Goal: Information Seeking & Learning: Learn about a topic

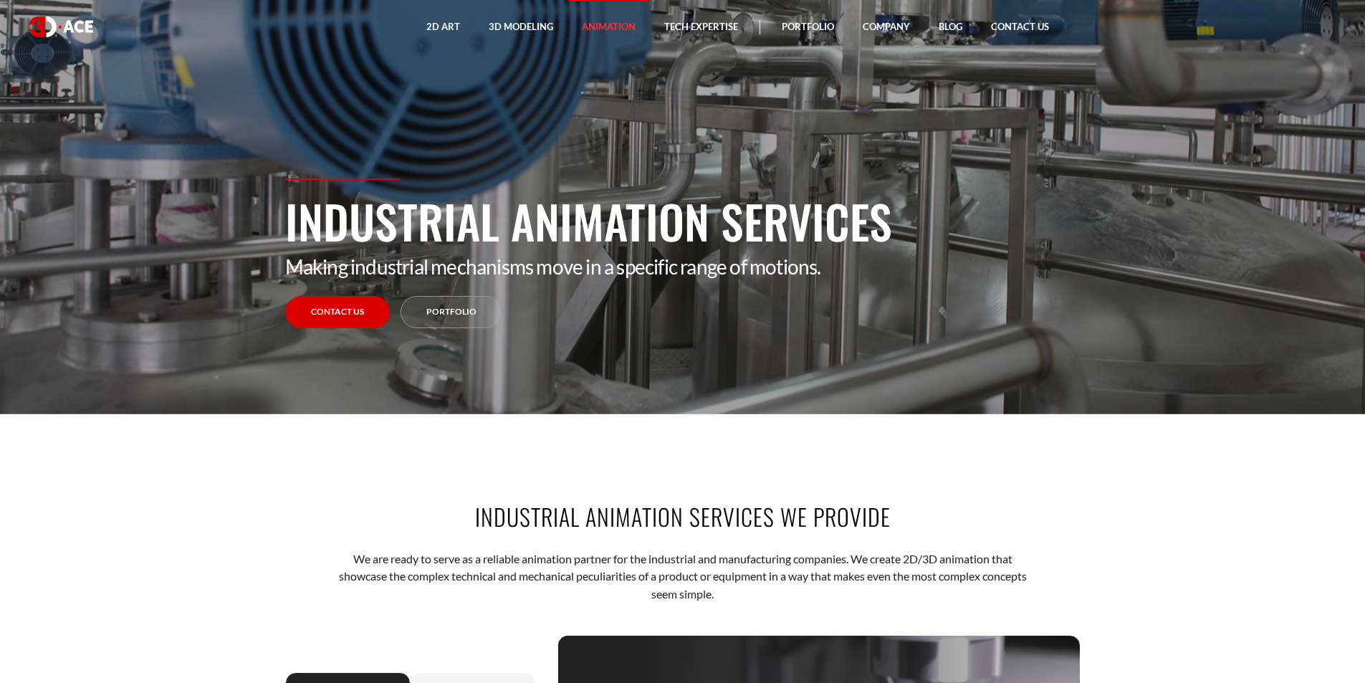
scroll to position [430, 0]
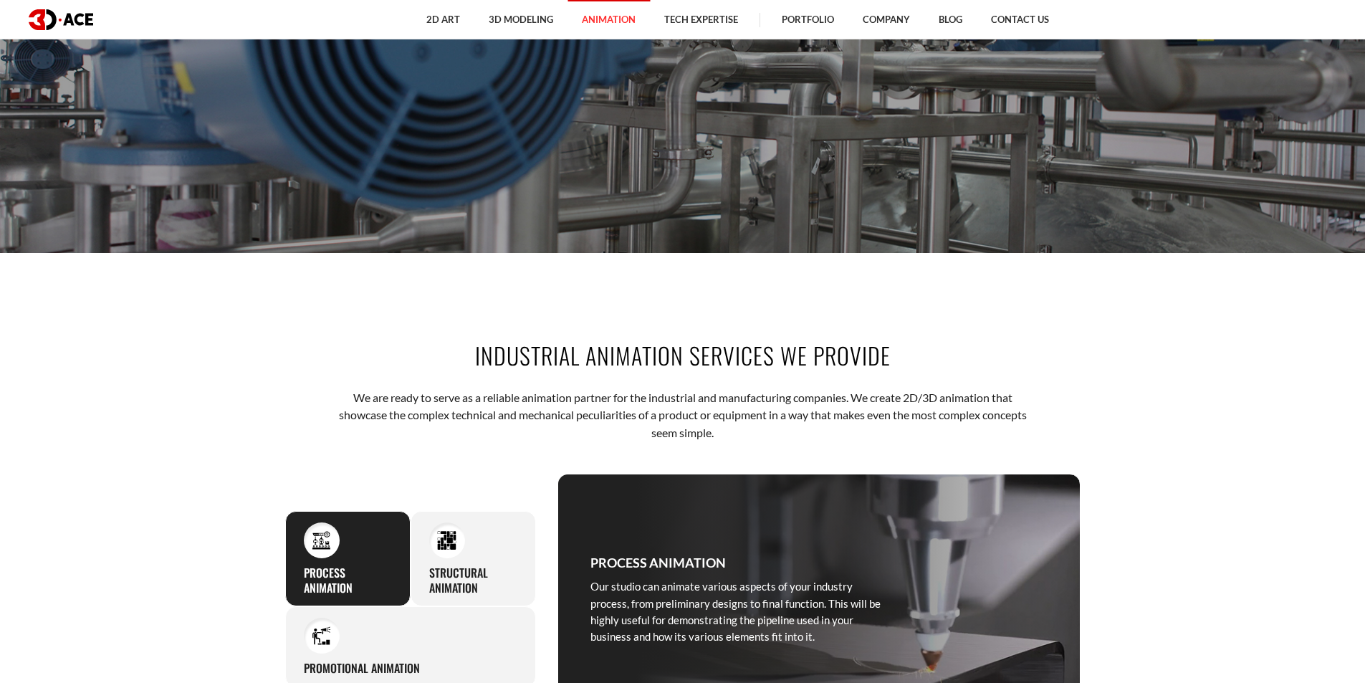
click at [94, 400] on section "Industrial Animation Services We Provide We are ready to serve as a reliable an…" at bounding box center [682, 531] width 1365 height 471
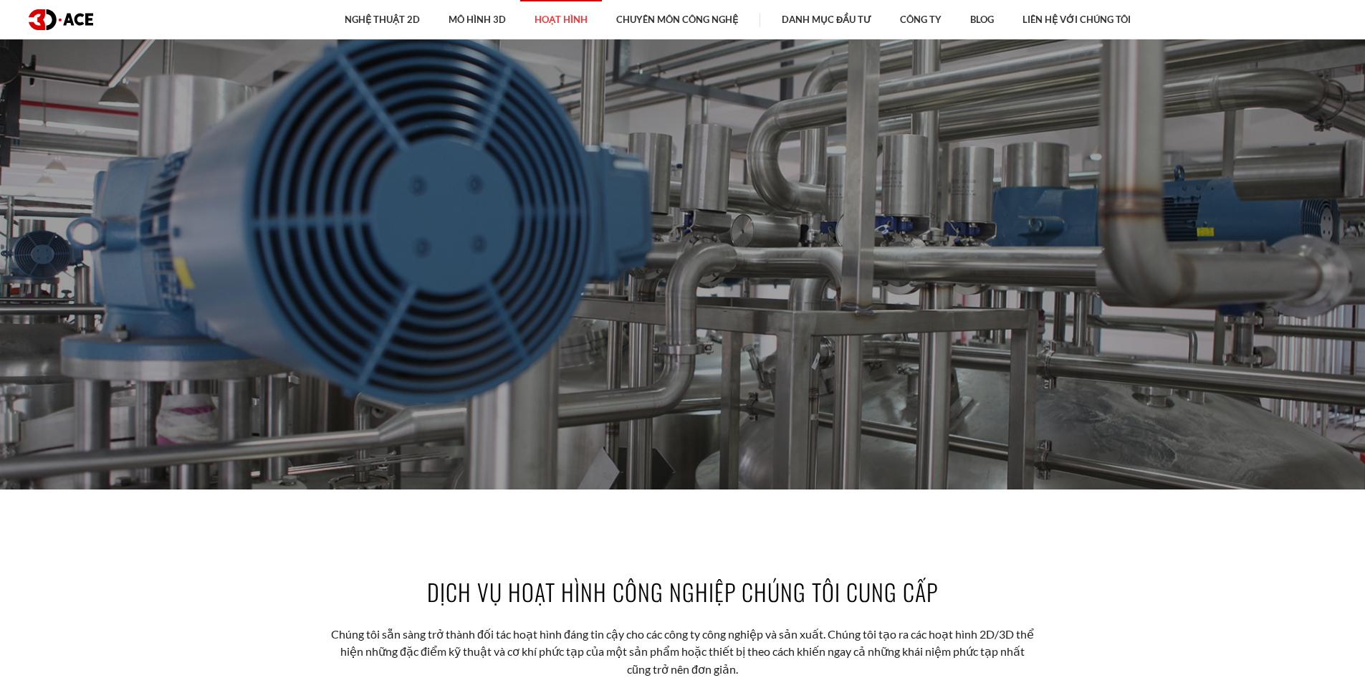
scroll to position [358, 0]
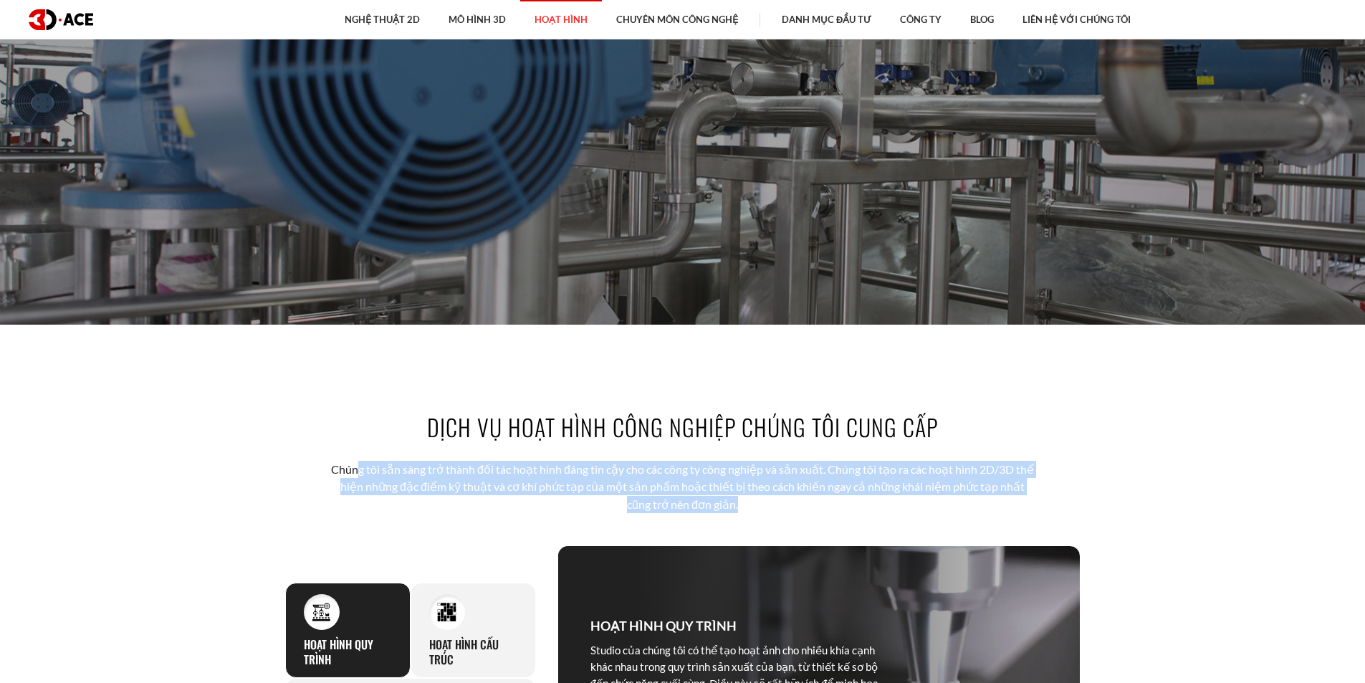
drag, startPoint x: 361, startPoint y: 472, endPoint x: 751, endPoint y: 500, distance: 390.7
click at [751, 500] on p "Chúng tôi sẵn sàng trở thành đối tác hoạt hình đáng tin cậy cho các công ty côn…" at bounding box center [683, 487] width 706 height 52
click at [765, 503] on p "Chúng tôi sẵn sàng trở thành đối tác hoạt hình đáng tin cậy cho các công ty côn…" at bounding box center [683, 487] width 706 height 52
drag, startPoint x: 717, startPoint y: 498, endPoint x: 374, endPoint y: 471, distance: 344.2
click at [374, 471] on p "Chúng tôi sẵn sàng trở thành đối tác hoạt hình đáng tin cậy cho các công ty côn…" at bounding box center [683, 487] width 706 height 52
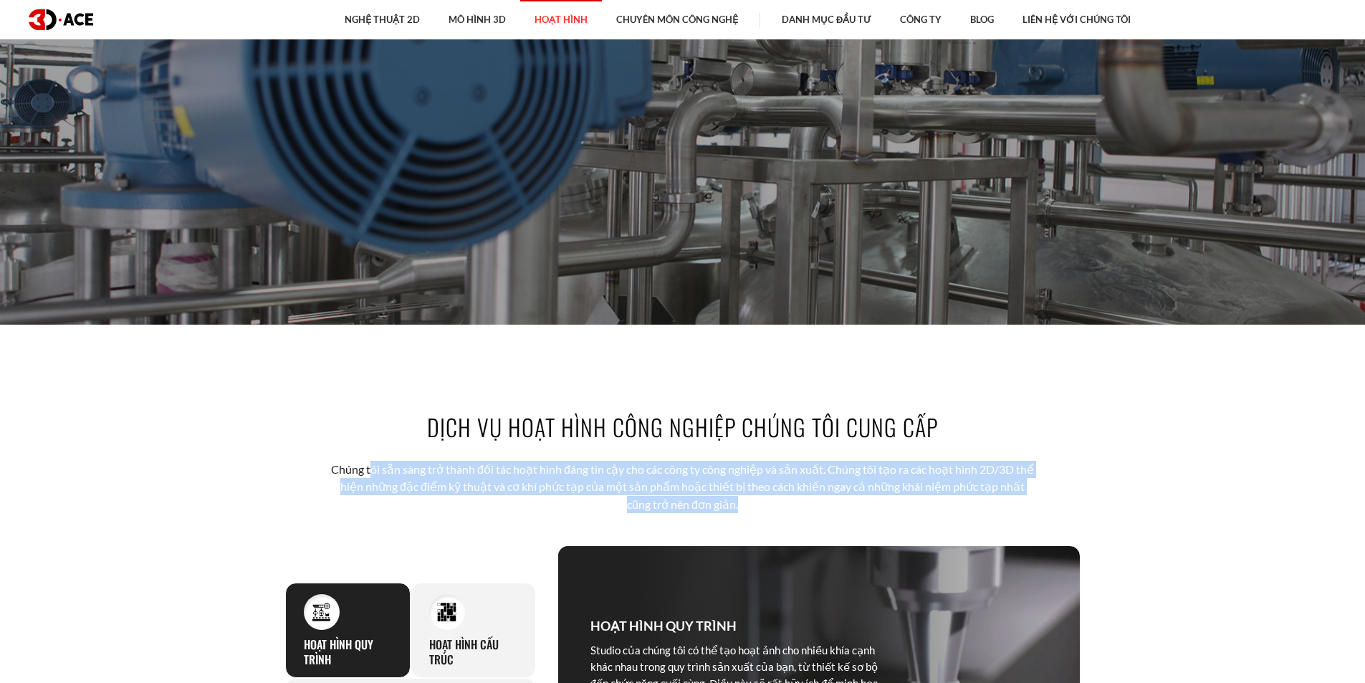
click at [630, 482] on font "Chúng tôi sẵn sàng trở thành đối tác hoạt hình đáng tin cậy cho các công ty côn…" at bounding box center [682, 486] width 703 height 49
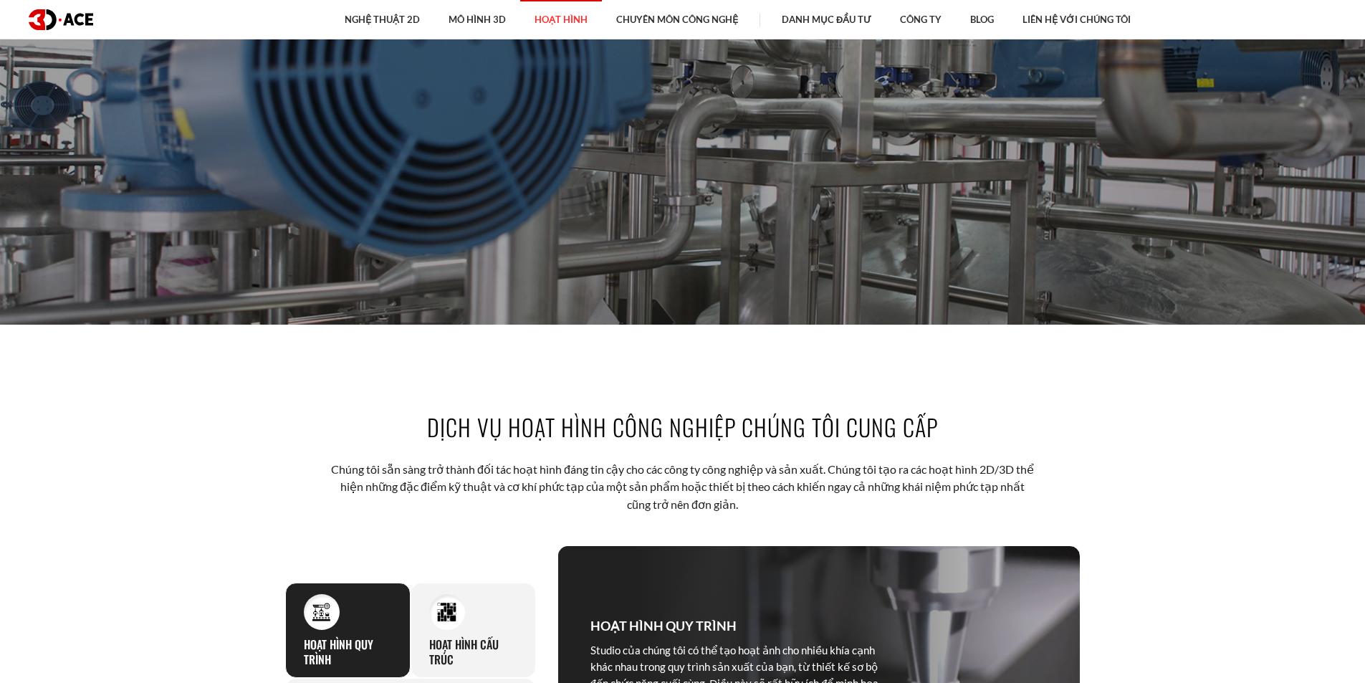
scroll to position [716, 0]
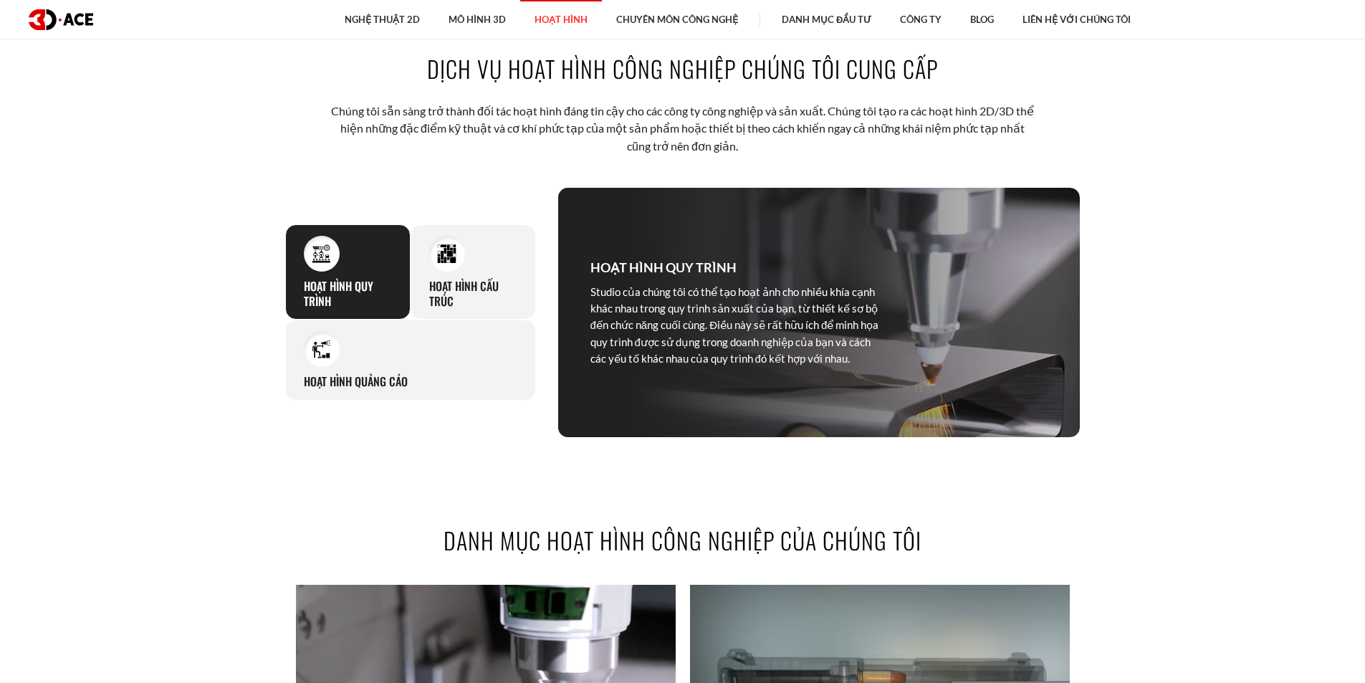
click at [165, 422] on section "Dịch vụ hoạt hình công nghiệp chúng tôi cung cấp Chúng tôi sẵn sàng trở thành đ…" at bounding box center [682, 244] width 1365 height 471
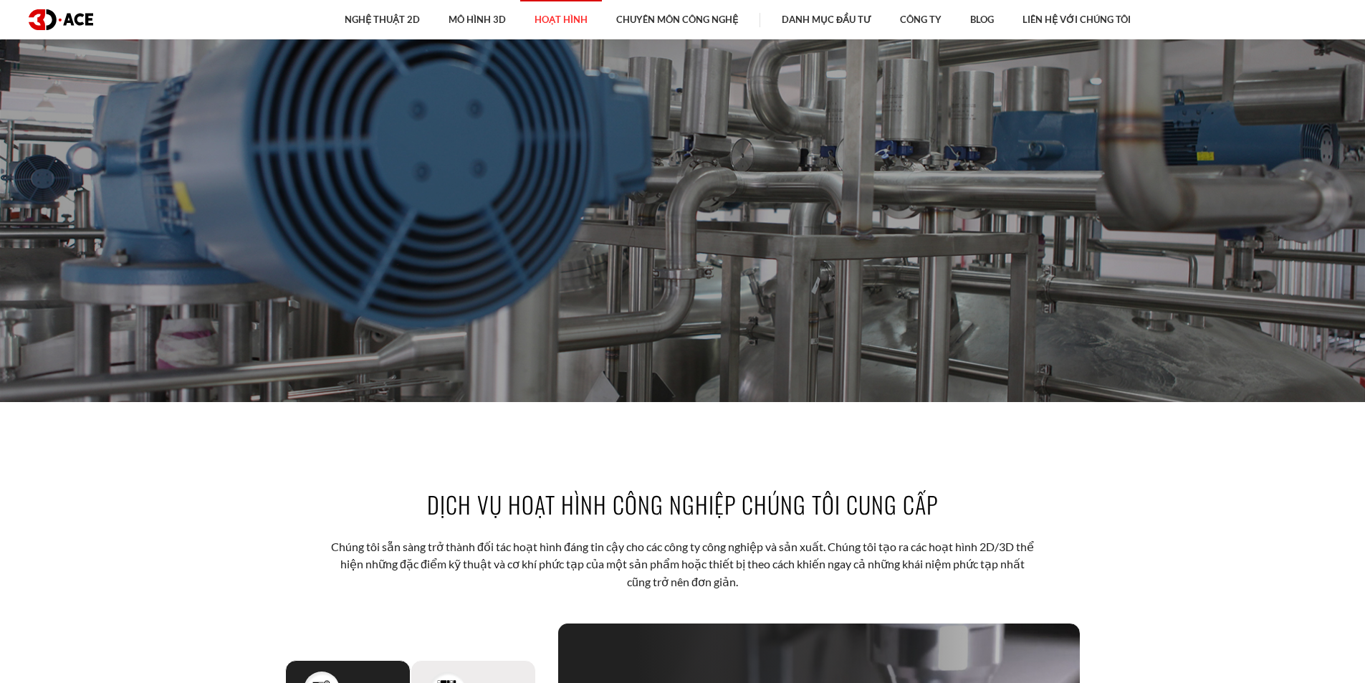
scroll to position [0, 0]
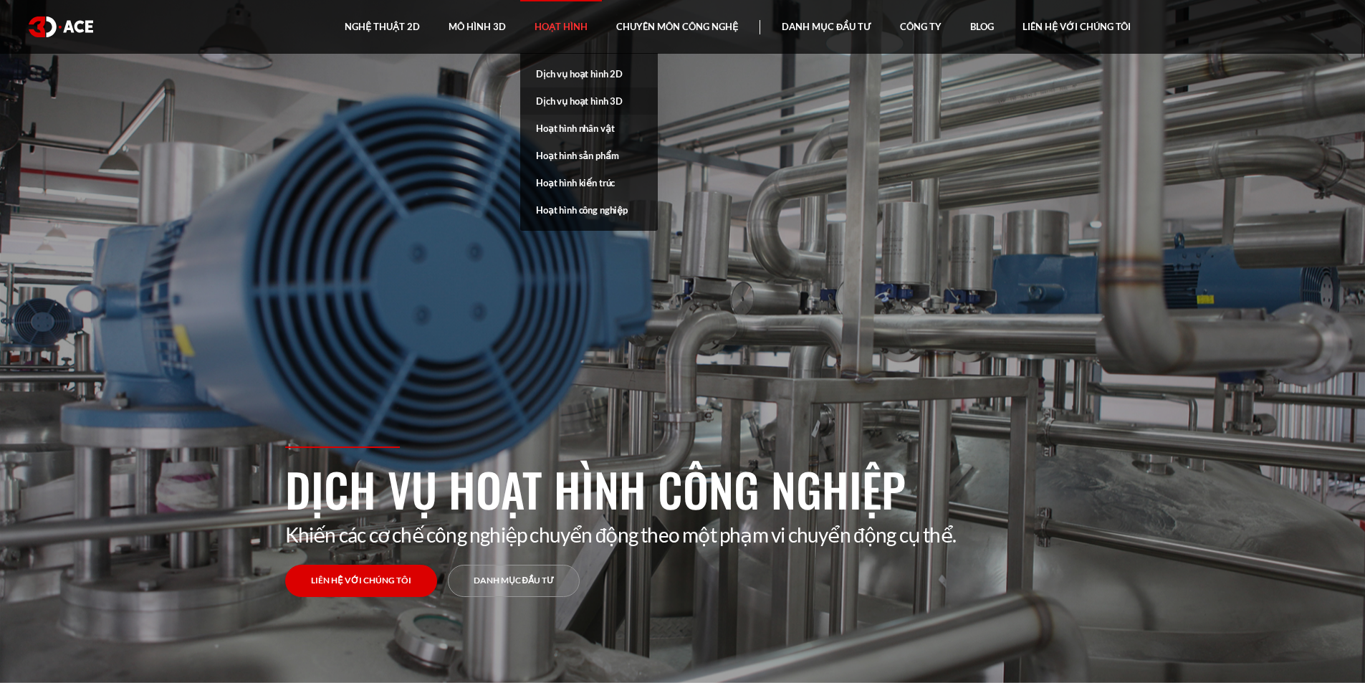
click at [566, 100] on font "Dịch vụ hoạt hình 3D" at bounding box center [579, 100] width 87 height 11
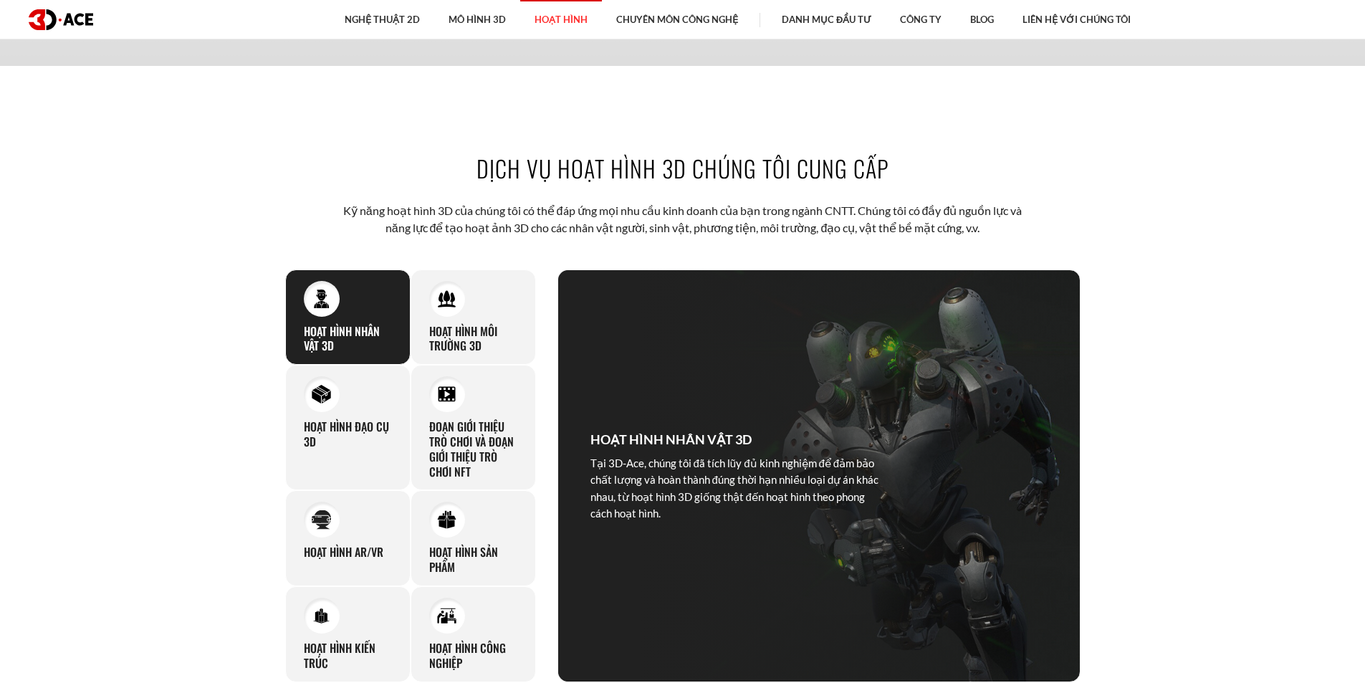
scroll to position [716, 0]
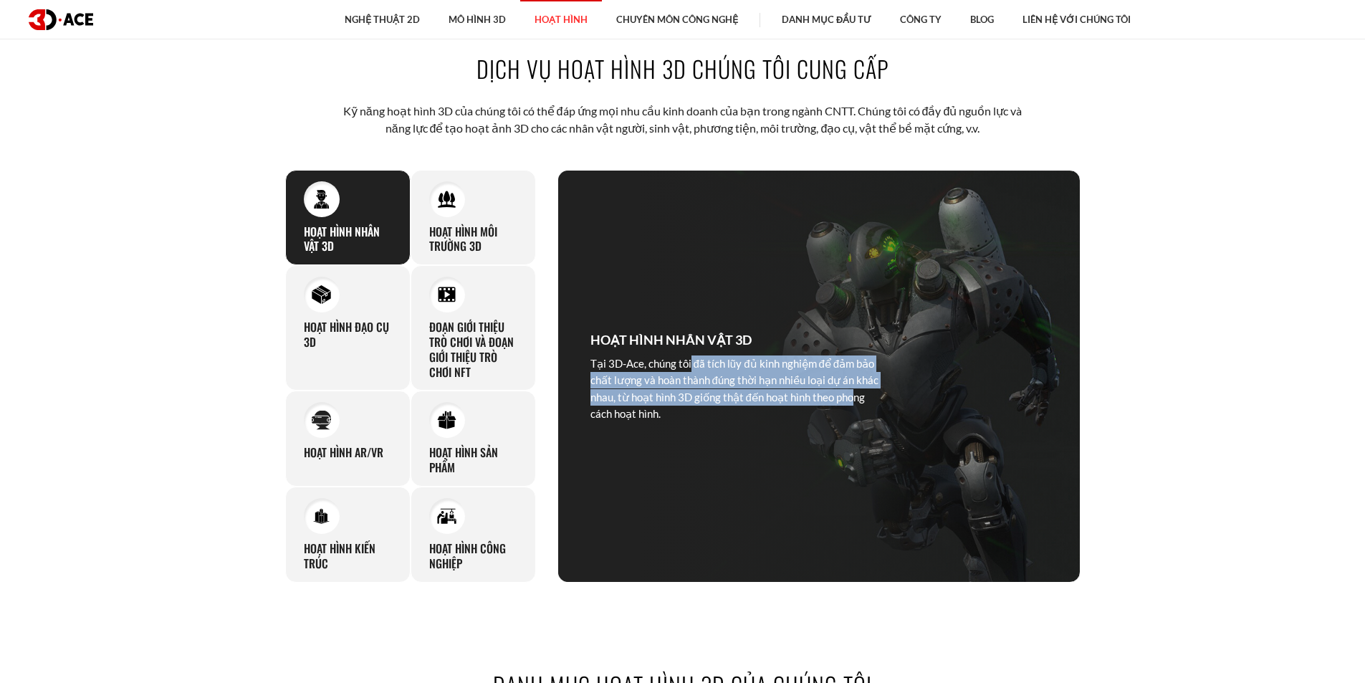
drag, startPoint x: 638, startPoint y: 363, endPoint x: 795, endPoint y: 400, distance: 161.8
click at [795, 400] on font "Tại 3D-Ace, chúng tôi đã tích lũy đủ kinh nghiệm để đảm bảo chất lượng và hoàn …" at bounding box center [734, 388] width 288 height 63
click at [756, 395] on font "Tại 3D-Ace, chúng tôi đã tích lũy đủ kinh nghiệm để đảm bảo chất lượng và hoàn …" at bounding box center [734, 388] width 288 height 63
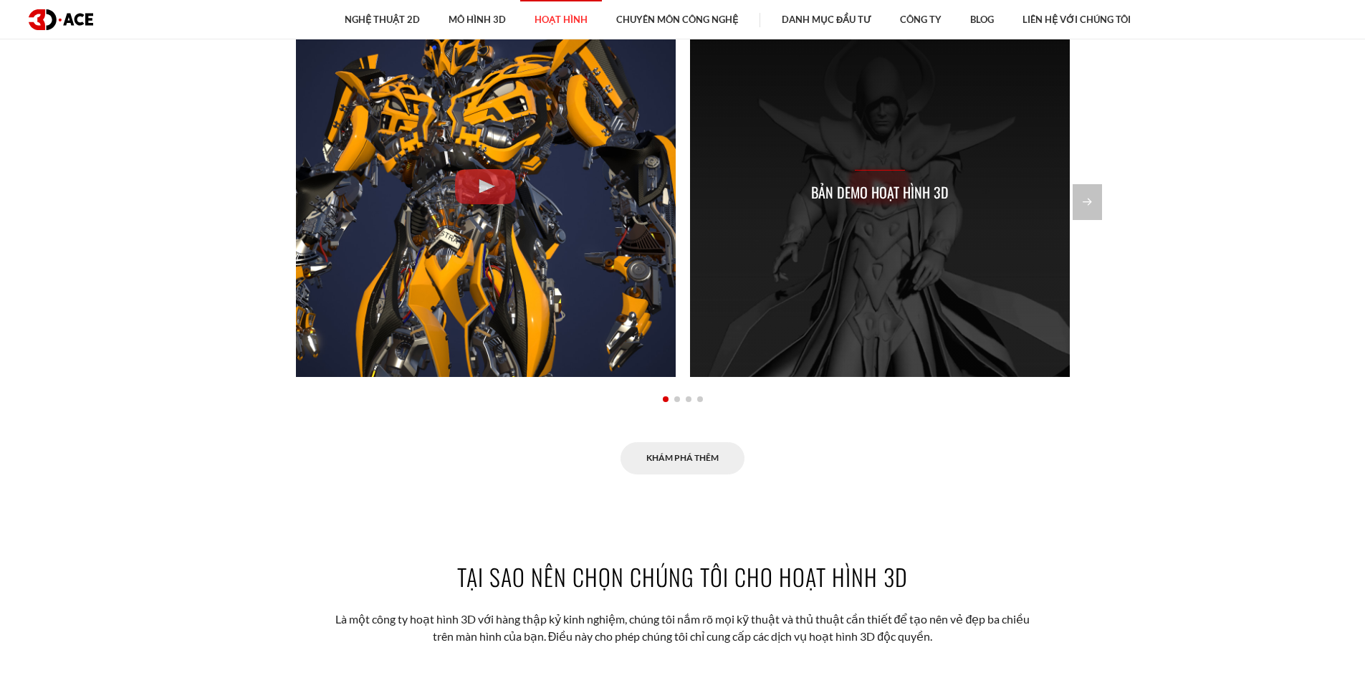
scroll to position [1504, 0]
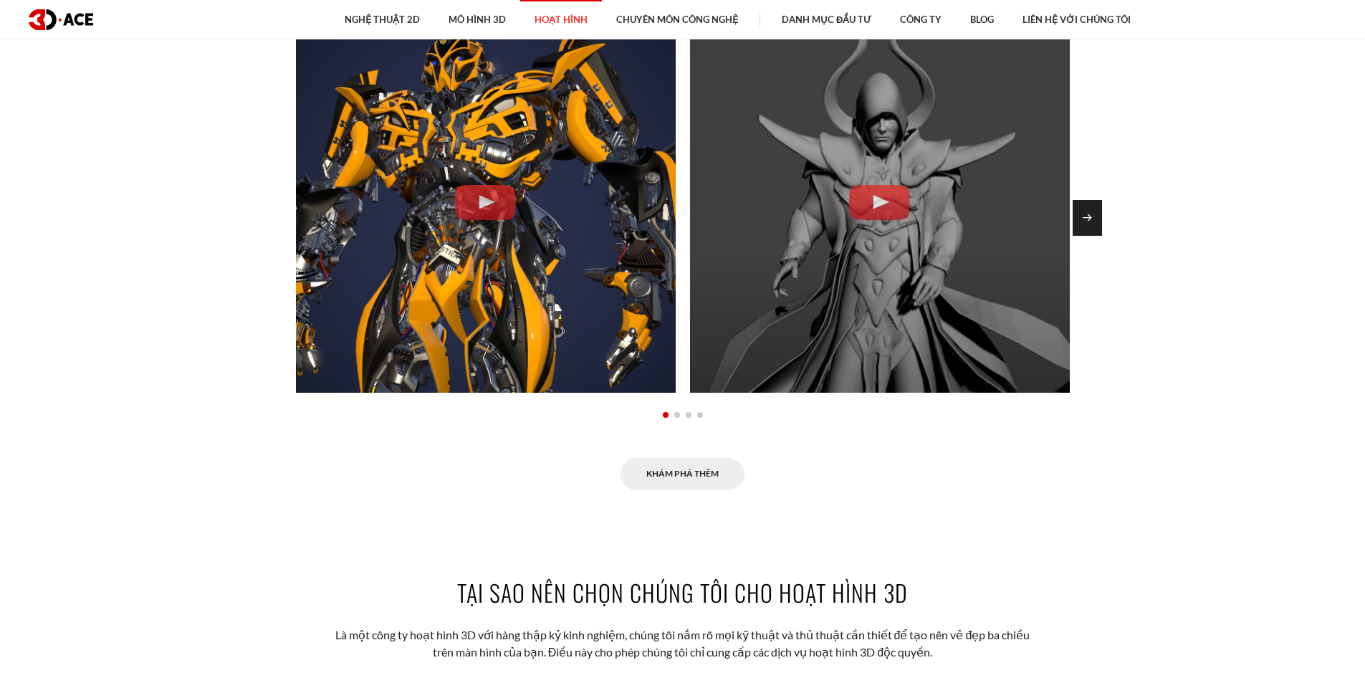
click at [1086, 221] on div "Slide tiếp theo" at bounding box center [1086, 218] width 29 height 36
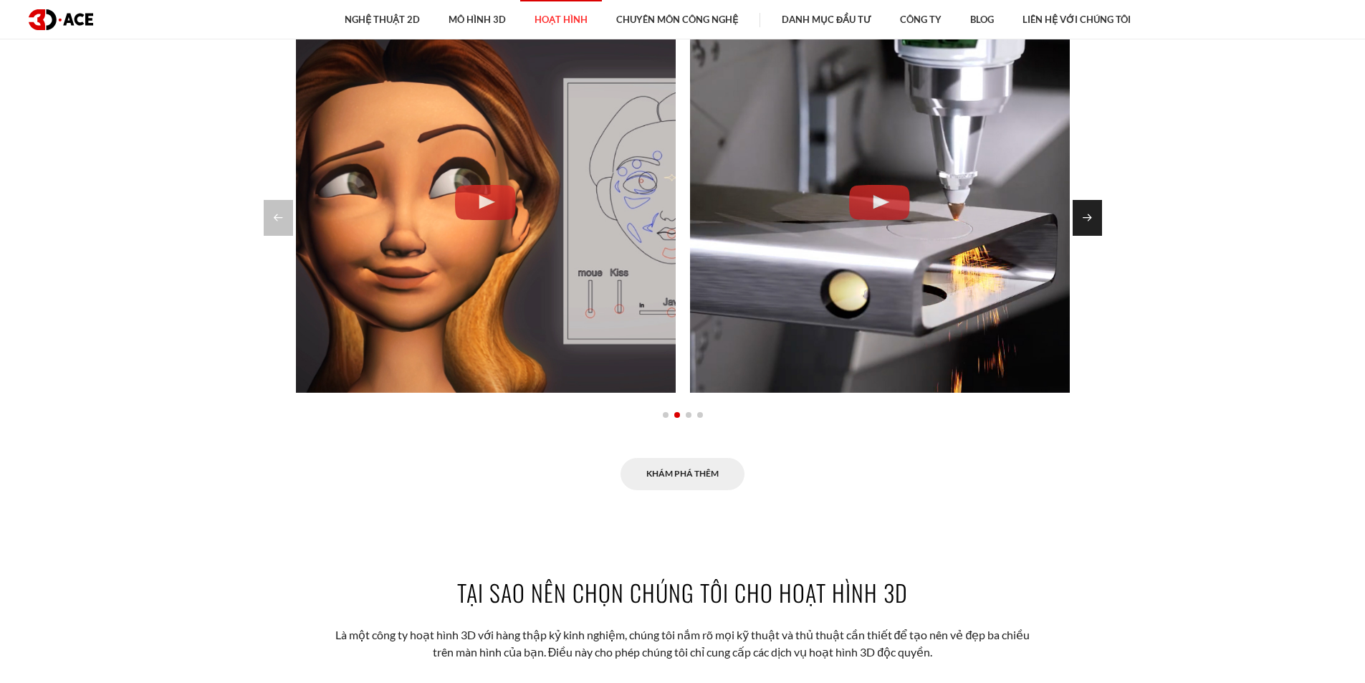
click at [1086, 221] on div "Slide tiếp theo" at bounding box center [1086, 218] width 29 height 36
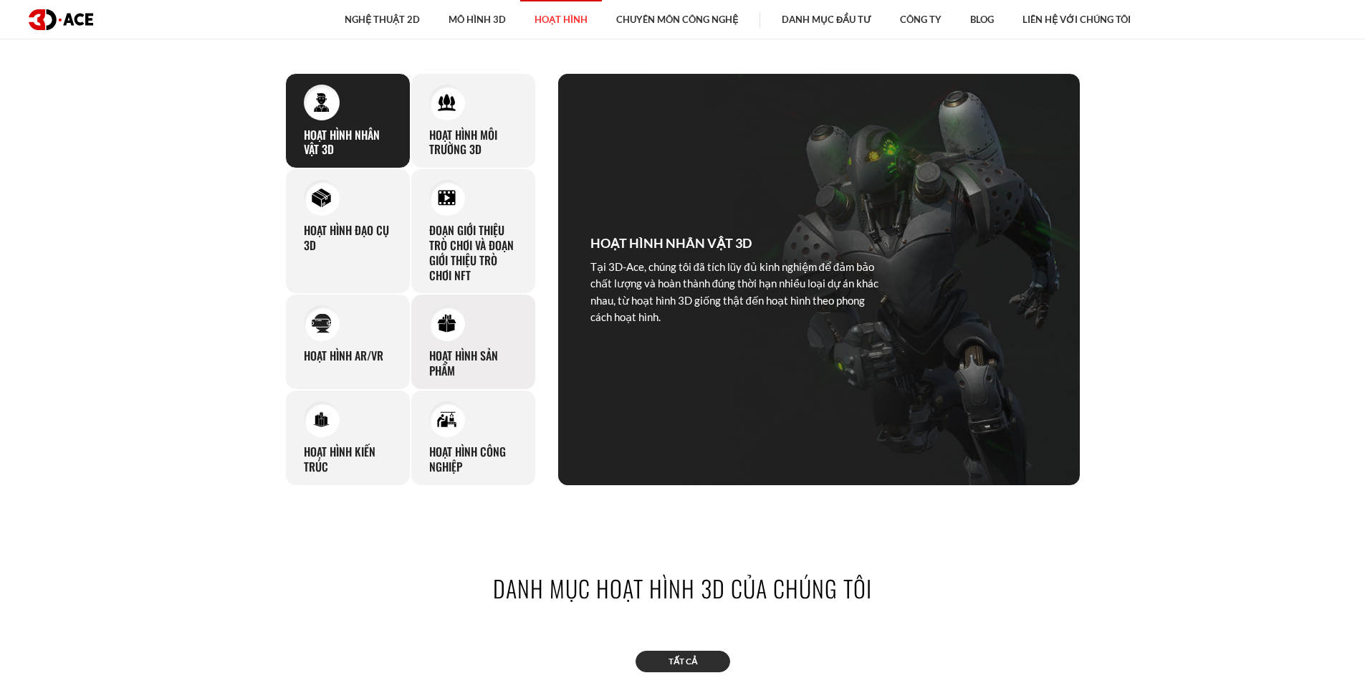
scroll to position [788, 0]
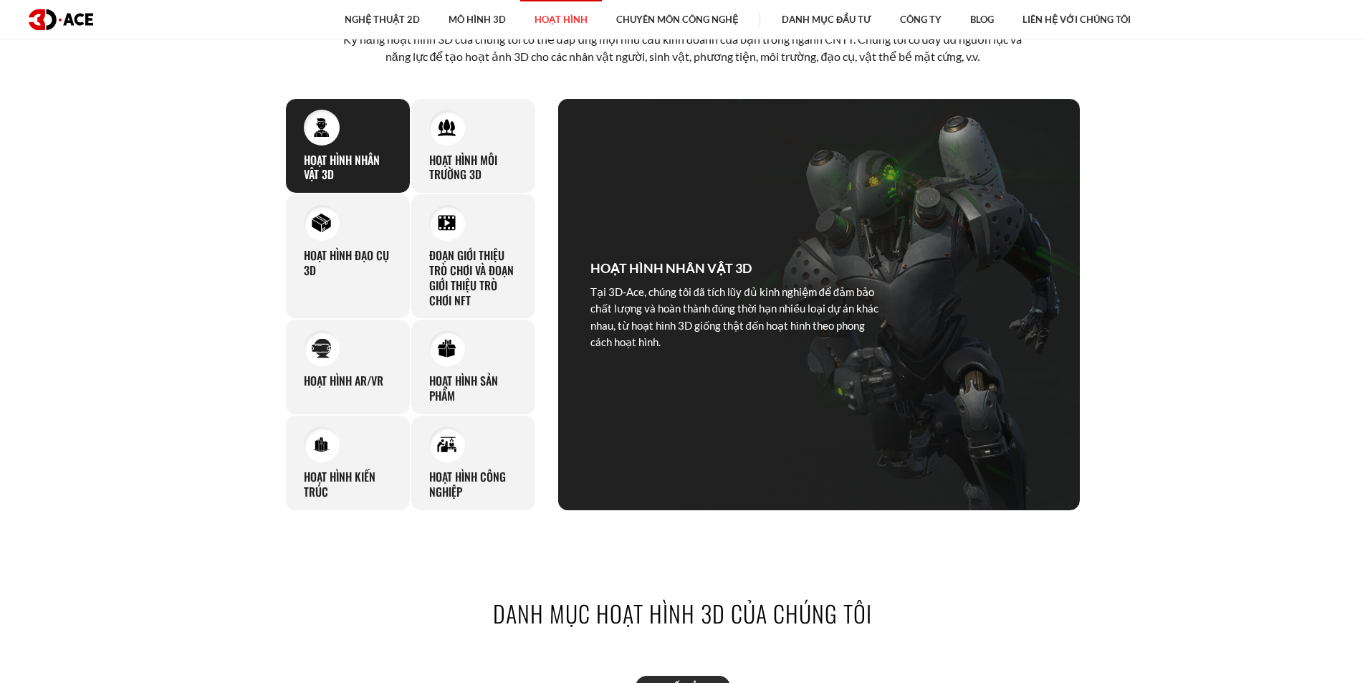
click at [107, 138] on section "Dịch vụ hoạt hình 3D chúng tôi cung cấp Kỹ năng hoạt hình 3D của chúng tôi có t…" at bounding box center [682, 246] width 1365 height 616
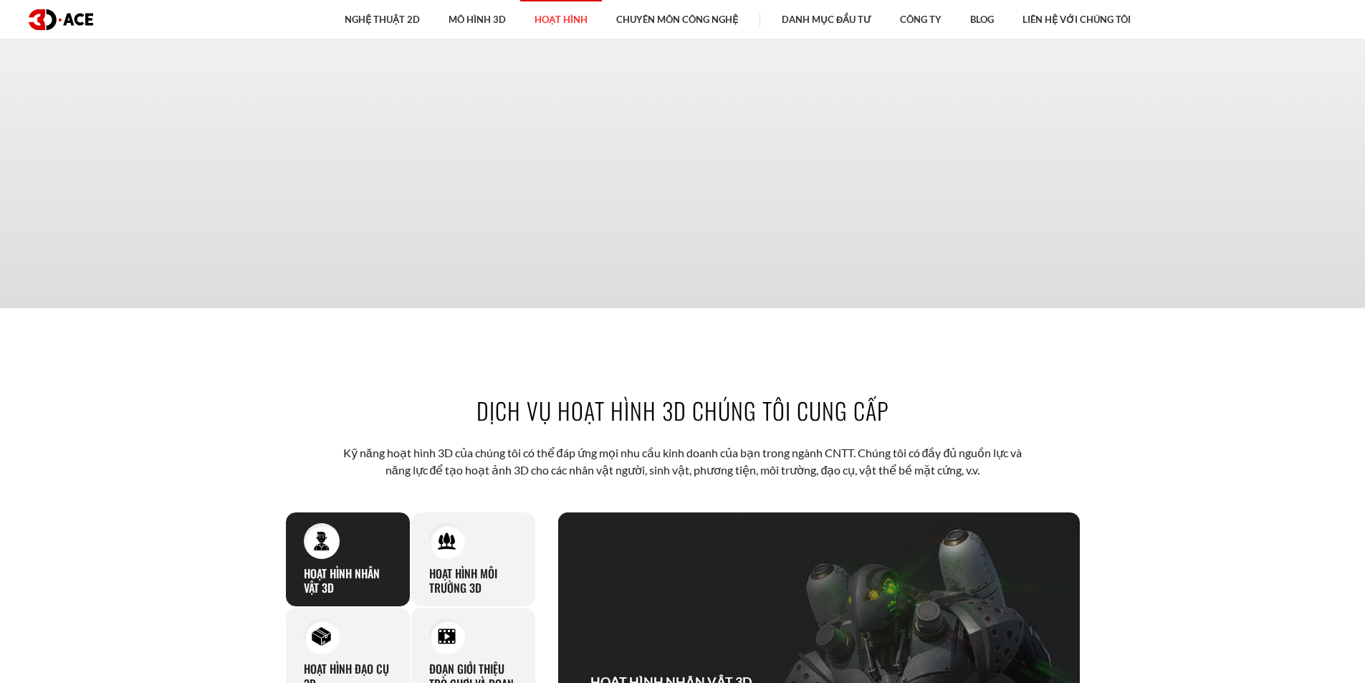
scroll to position [358, 0]
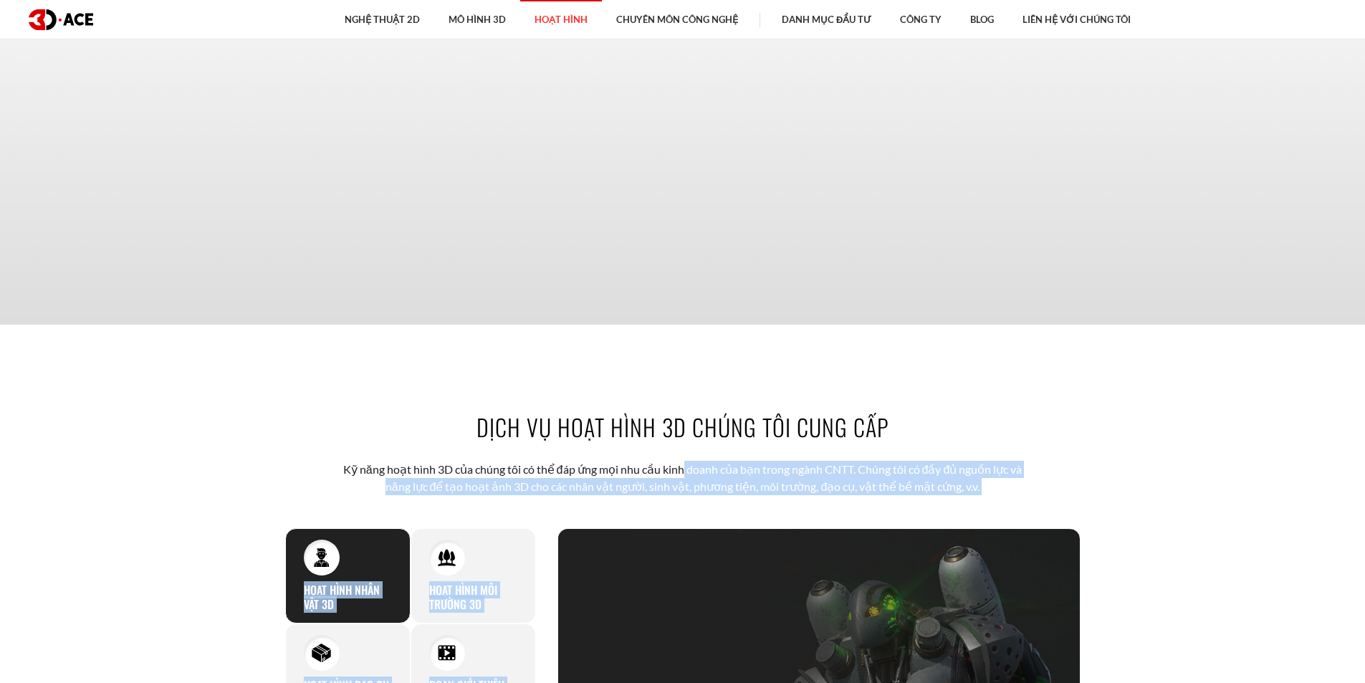
drag, startPoint x: 667, startPoint y: 464, endPoint x: 974, endPoint y: 505, distance: 309.4
click at [974, 505] on div "Dịch vụ hoạt hình 3D chúng tôi cung cấp Kỹ năng hoạt hình 3D của chúng tôi có t…" at bounding box center [682, 676] width 817 height 616
click at [870, 477] on p "Kỹ năng hoạt hình 3D của chúng tôi có thể đáp ứng mọi nhu cầu kinh doanh của bạ…" at bounding box center [683, 478] width 706 height 35
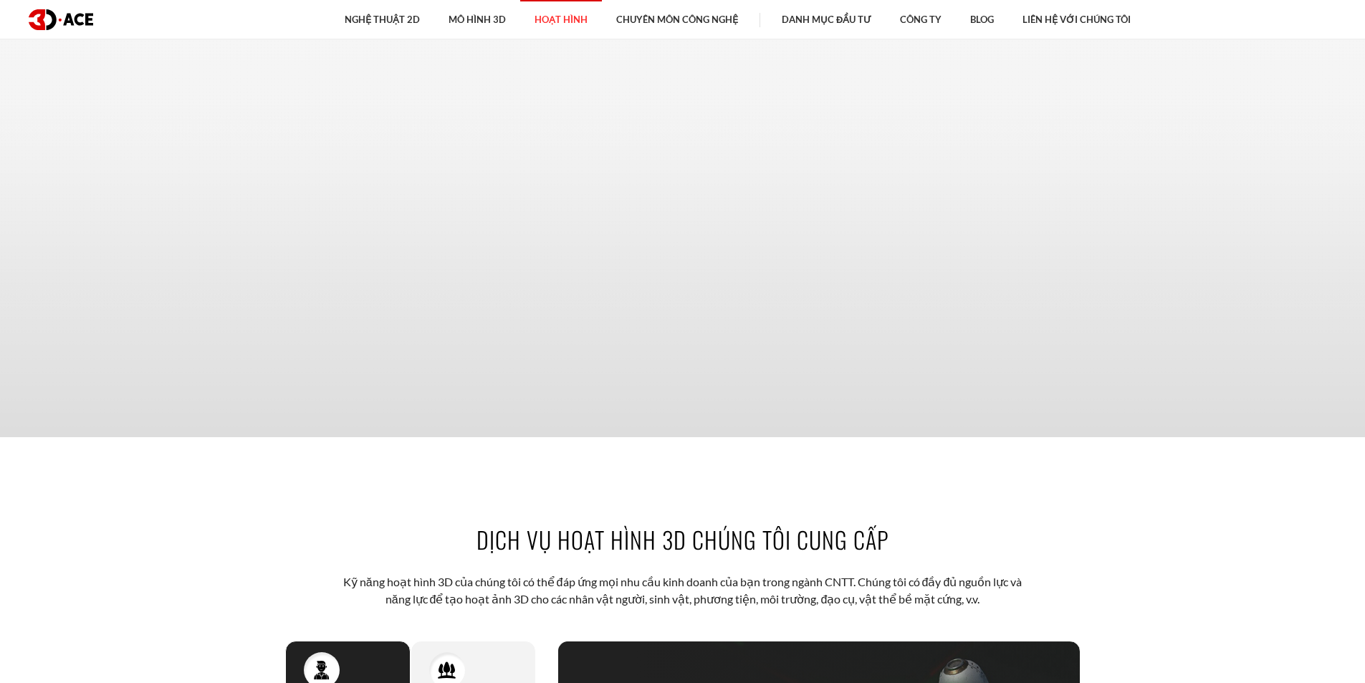
scroll to position [0, 0]
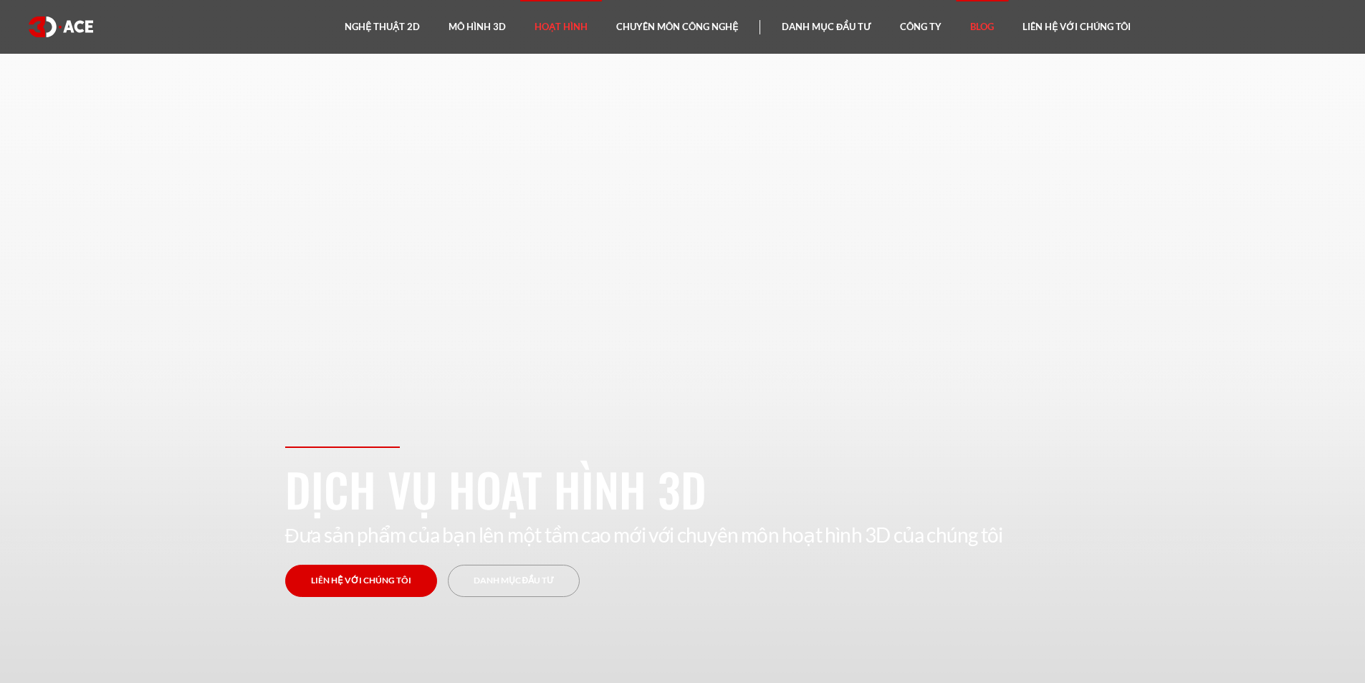
click at [971, 27] on font "Blog" at bounding box center [982, 26] width 24 height 11
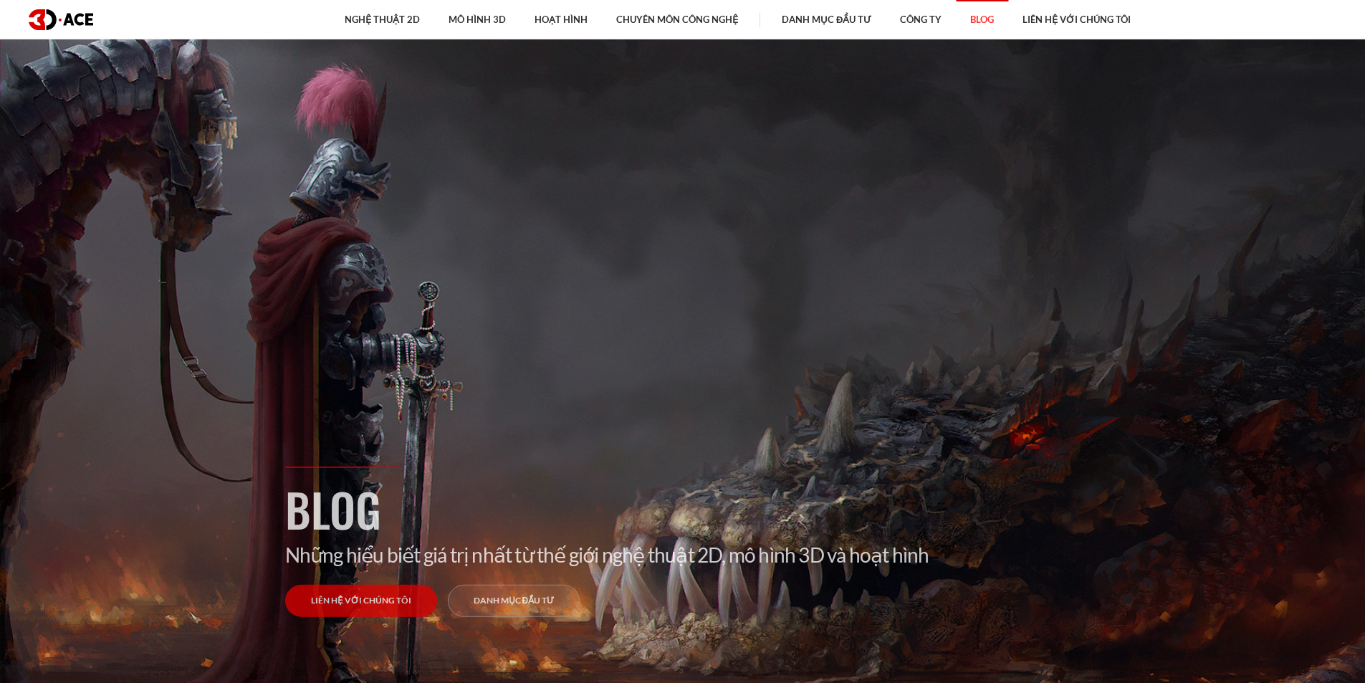
scroll to position [72, 0]
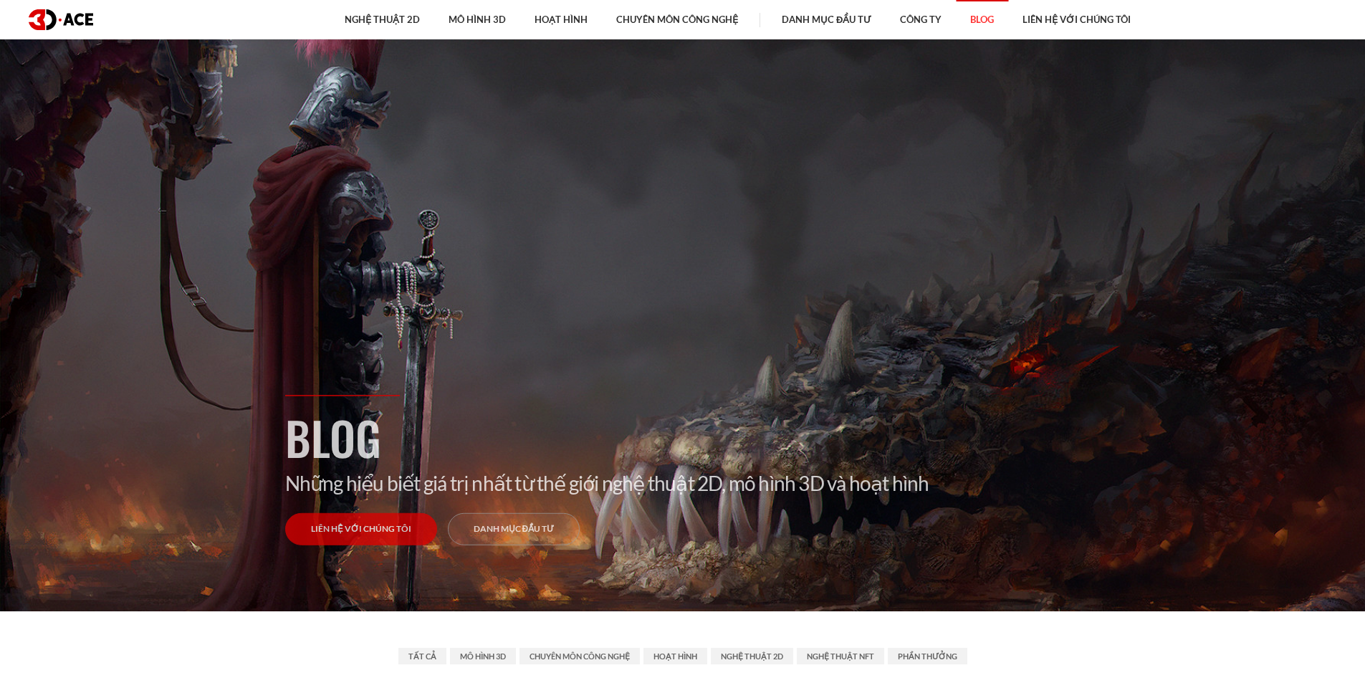
click at [1032, 438] on h1 "Blog" at bounding box center [682, 436] width 795 height 67
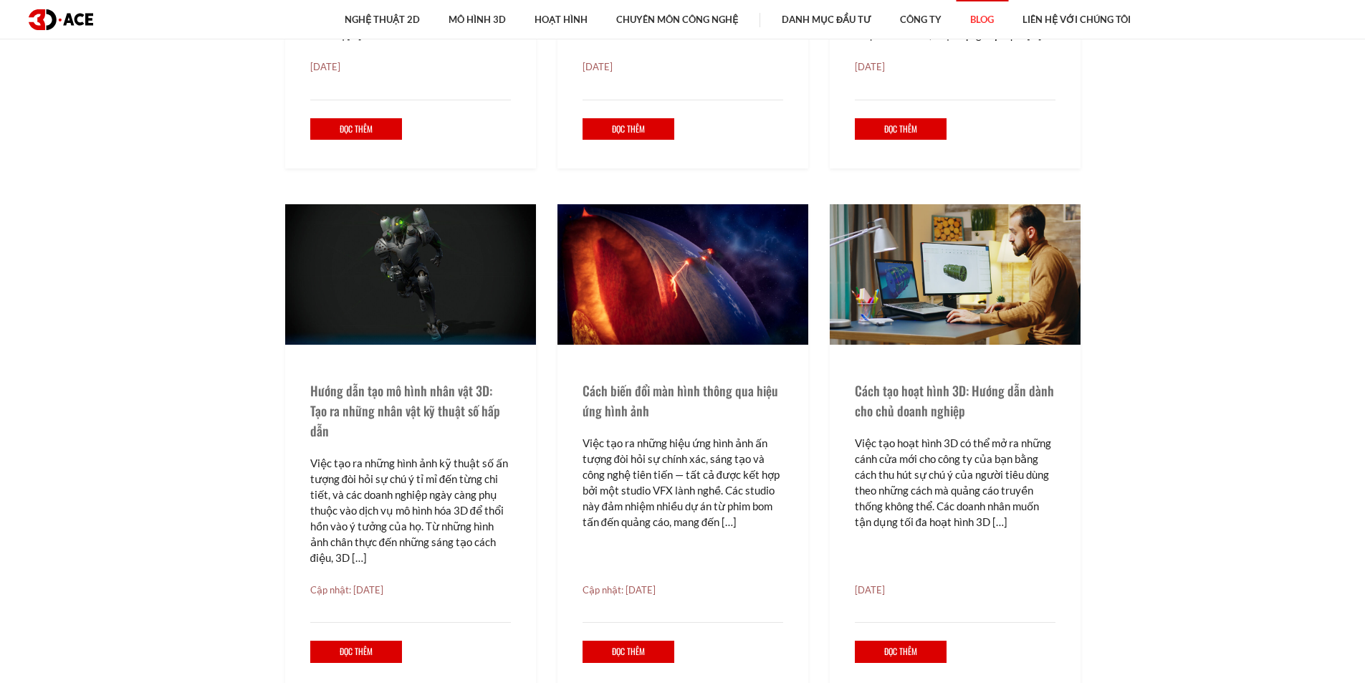
scroll to position [1075, 0]
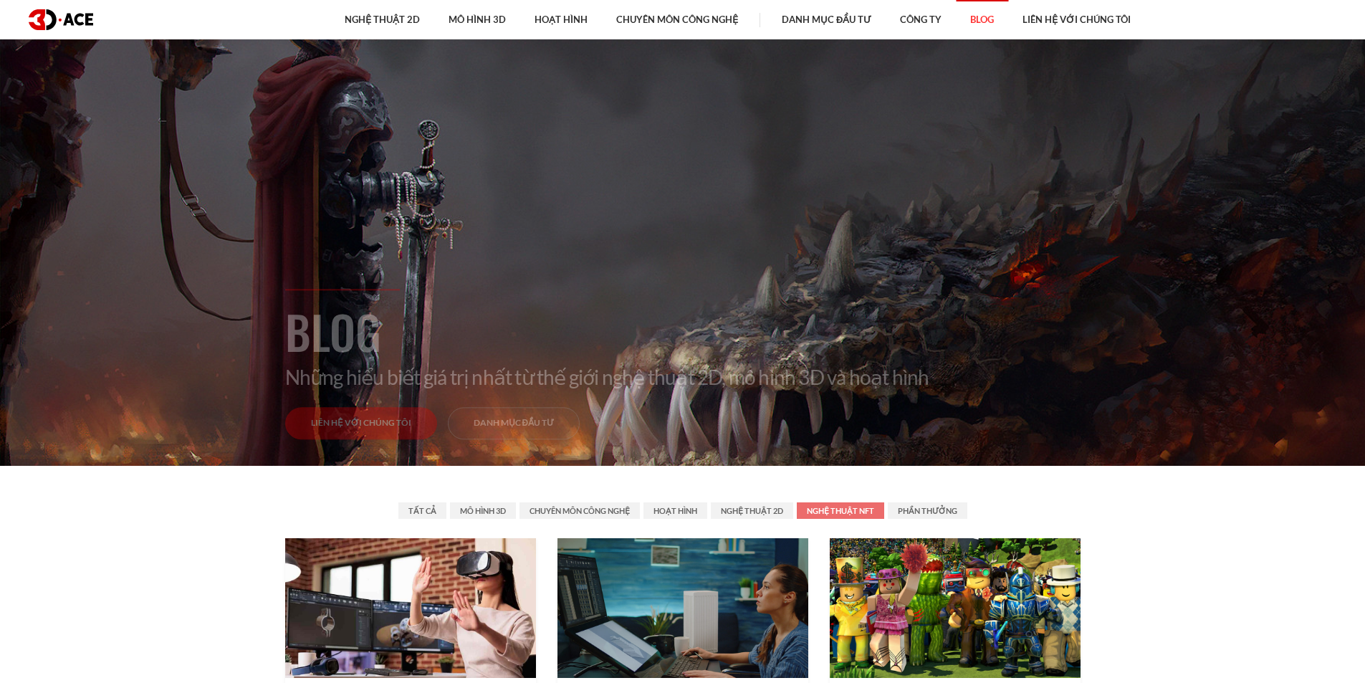
scroll to position [215, 0]
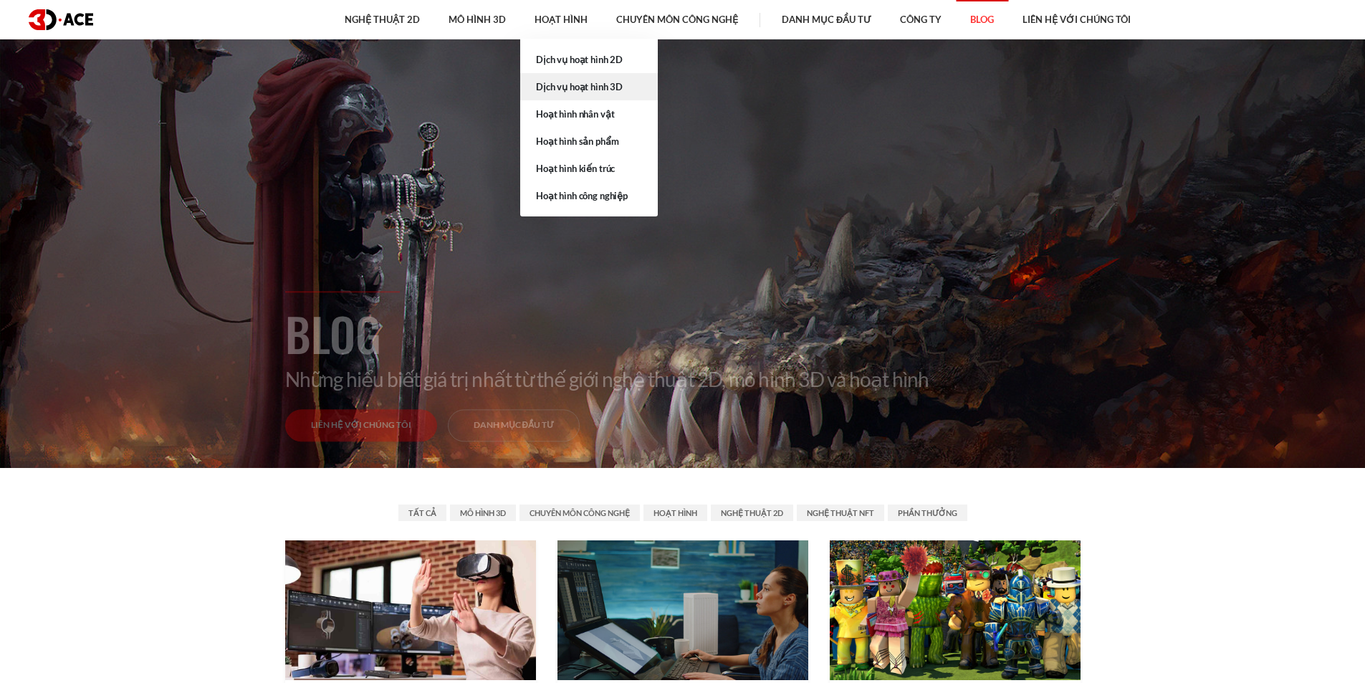
click at [585, 91] on font "Dịch vụ hoạt hình 3D" at bounding box center [579, 86] width 87 height 11
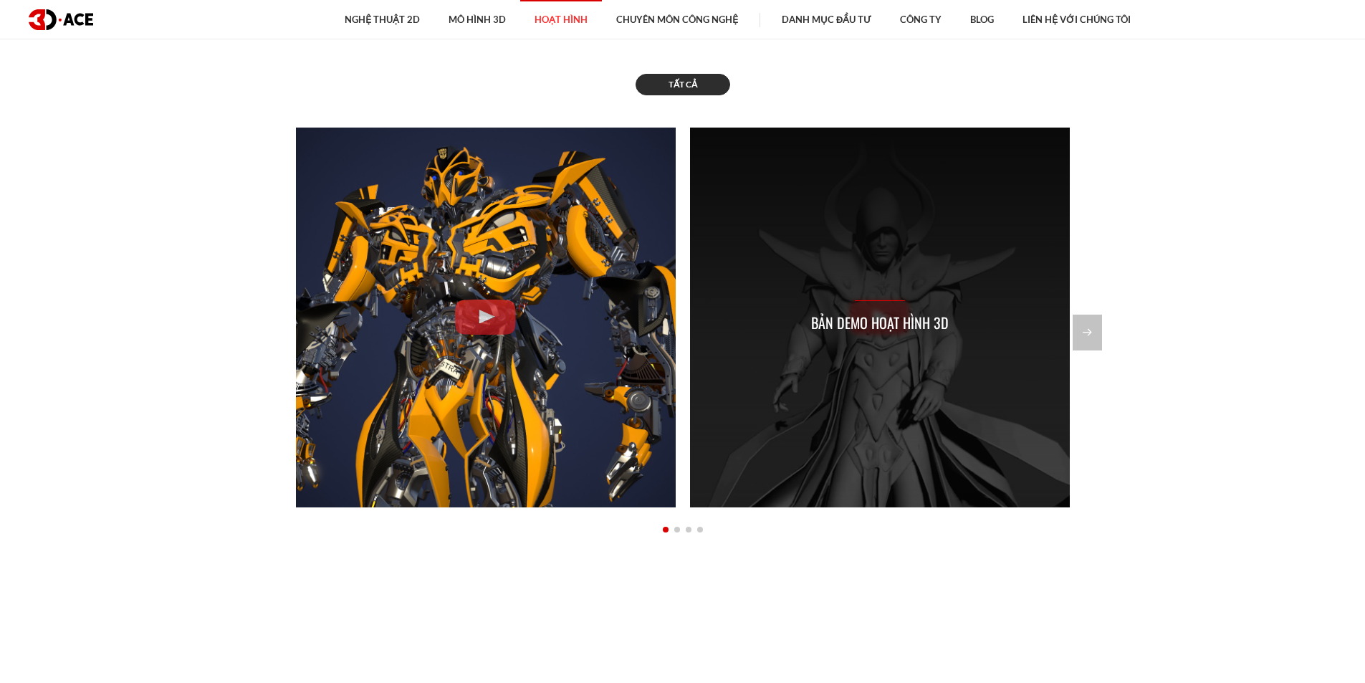
scroll to position [1504, 0]
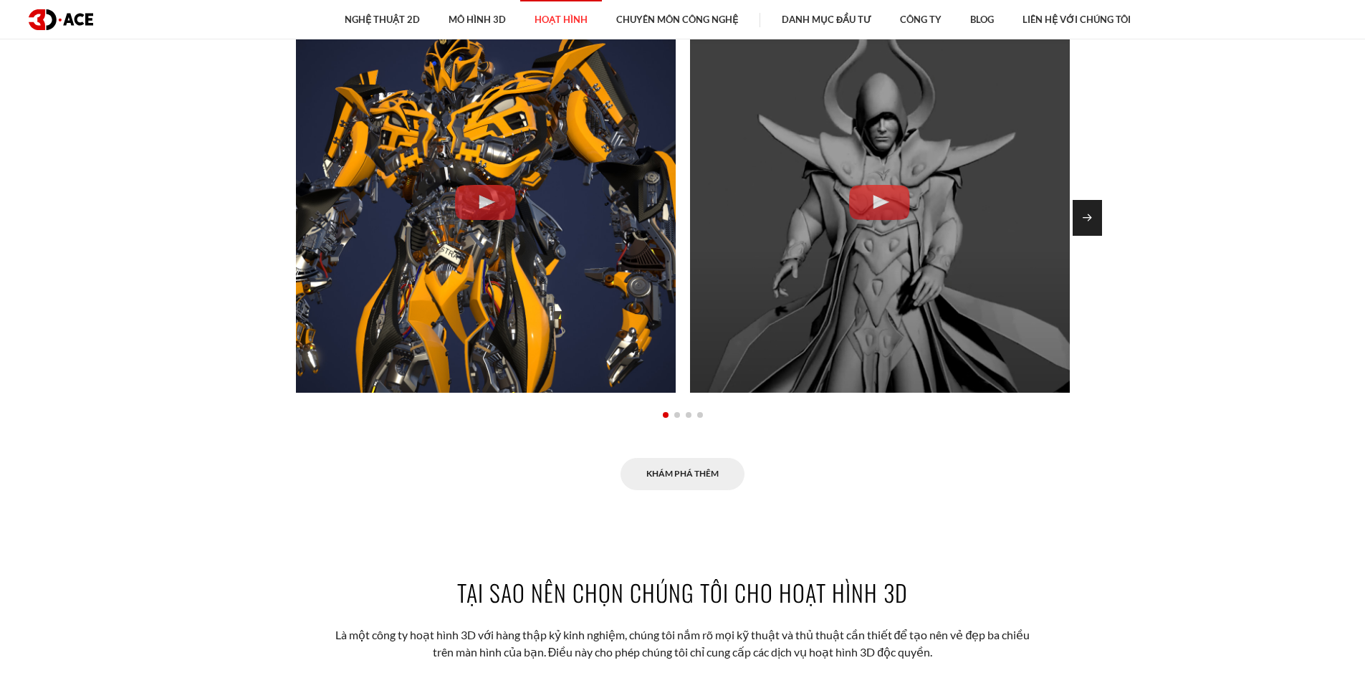
click at [1077, 216] on div "Slide tiếp theo" at bounding box center [1086, 218] width 29 height 36
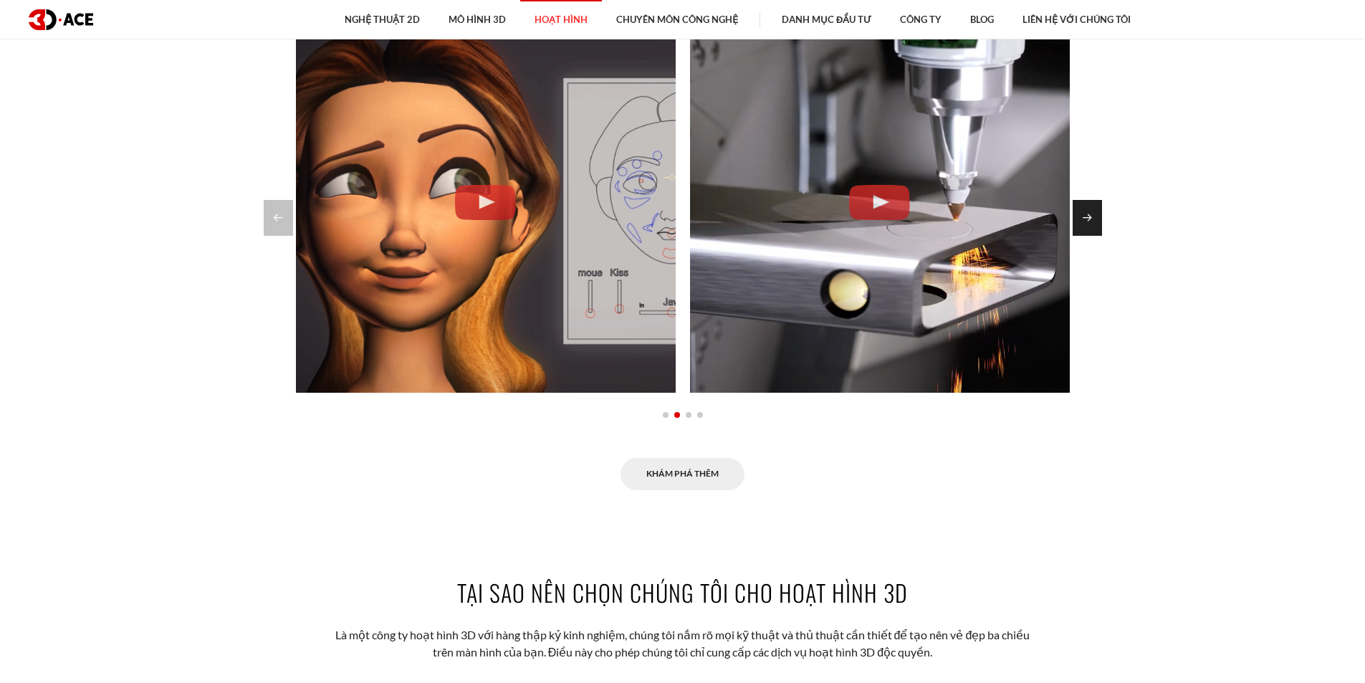
click at [1080, 216] on div "Slide tiếp theo" at bounding box center [1086, 218] width 29 height 36
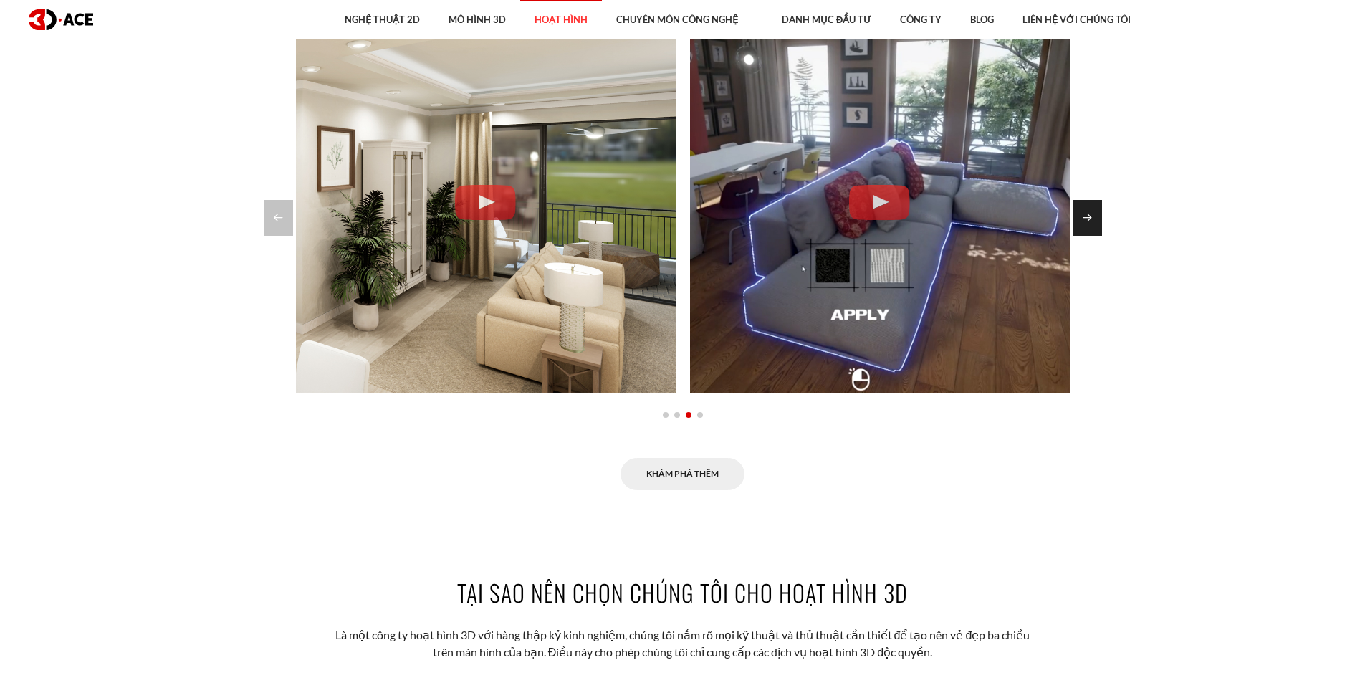
click at [1080, 216] on div "Slide tiếp theo" at bounding box center [1086, 218] width 29 height 36
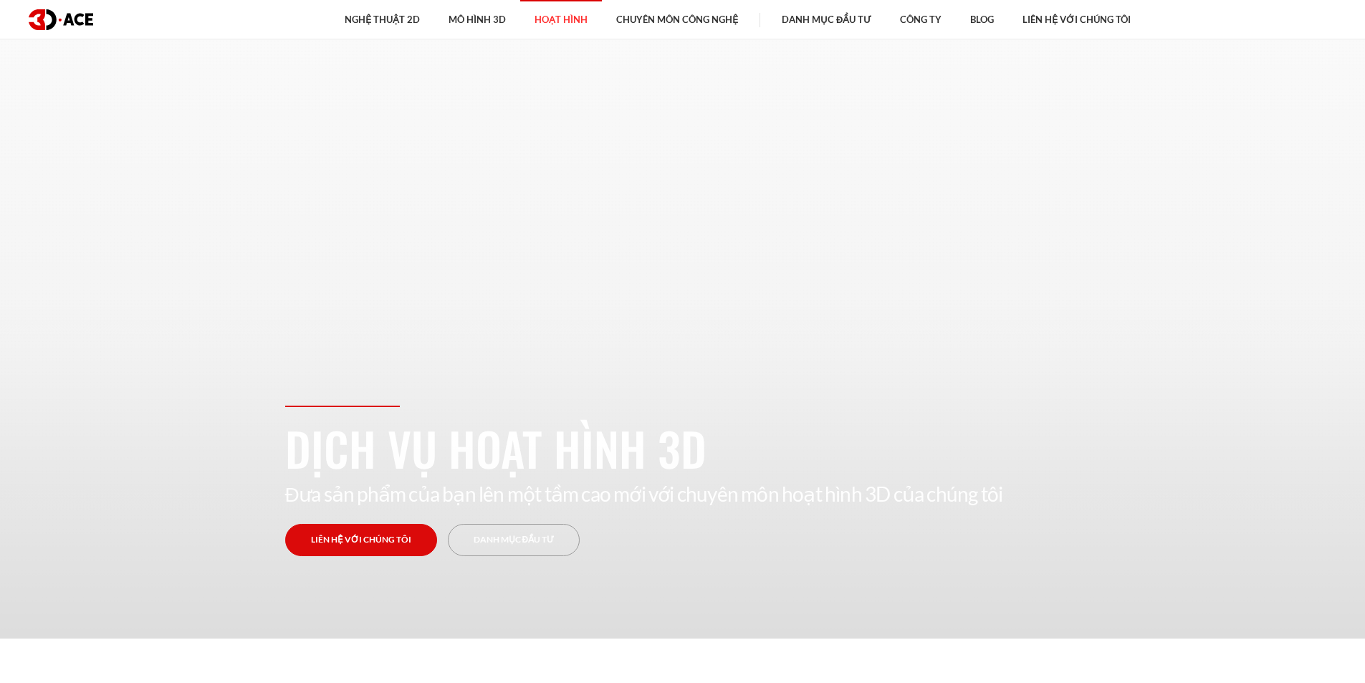
scroll to position [0, 0]
